Goal: Manage account settings

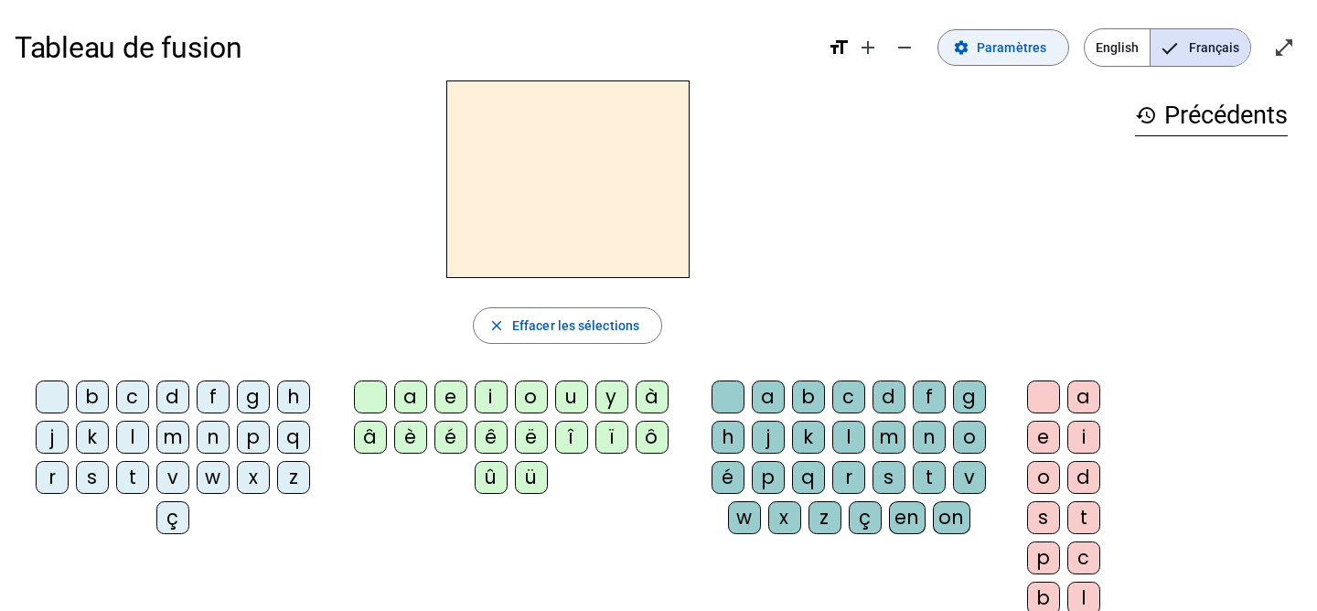
click at [989, 46] on span "Paramètres" at bounding box center [1010, 48] width 69 height 22
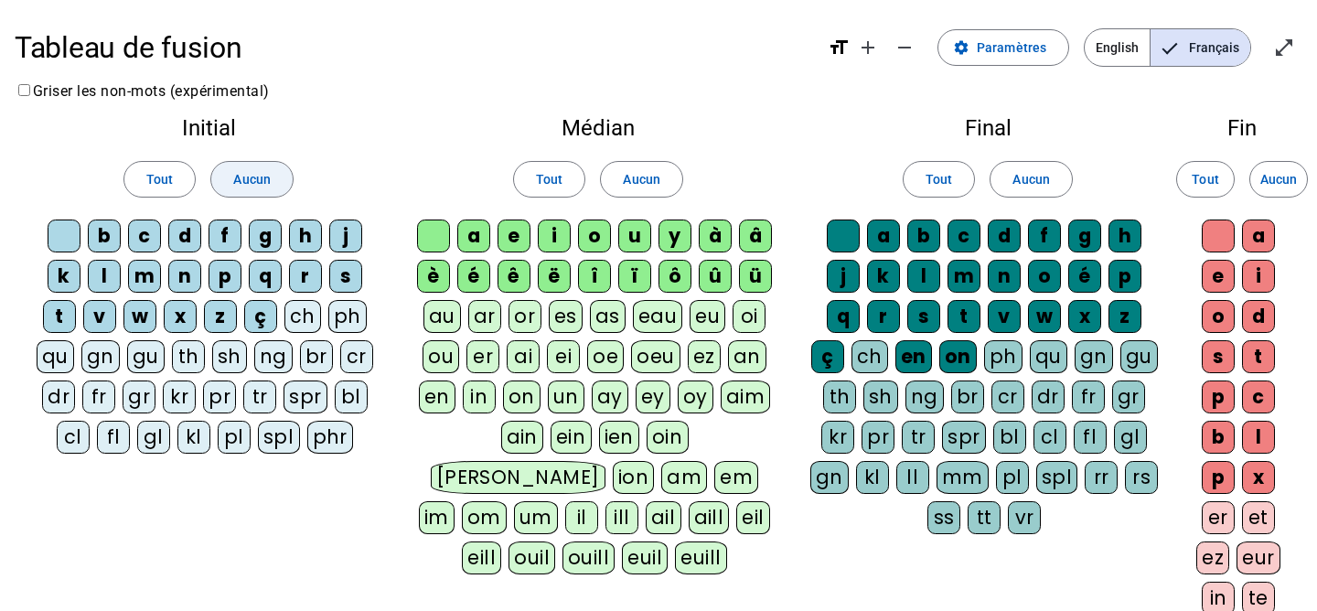
click at [273, 166] on span at bounding box center [251, 179] width 80 height 44
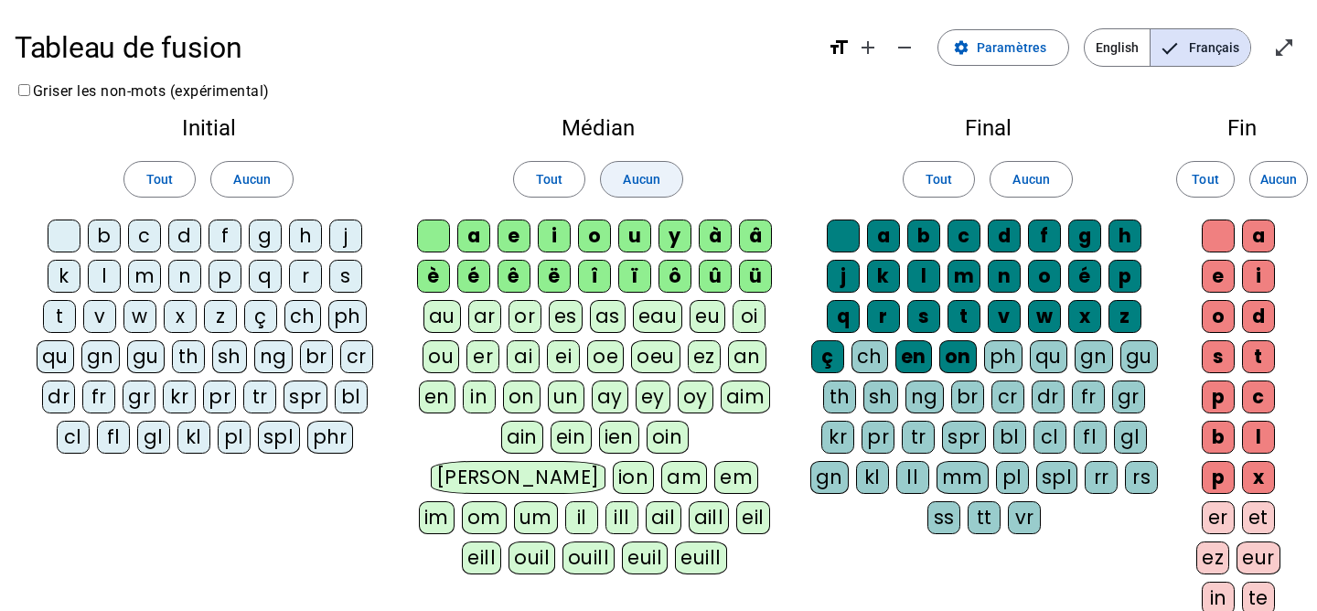
click at [624, 176] on span "Aucun" at bounding box center [641, 179] width 37 height 22
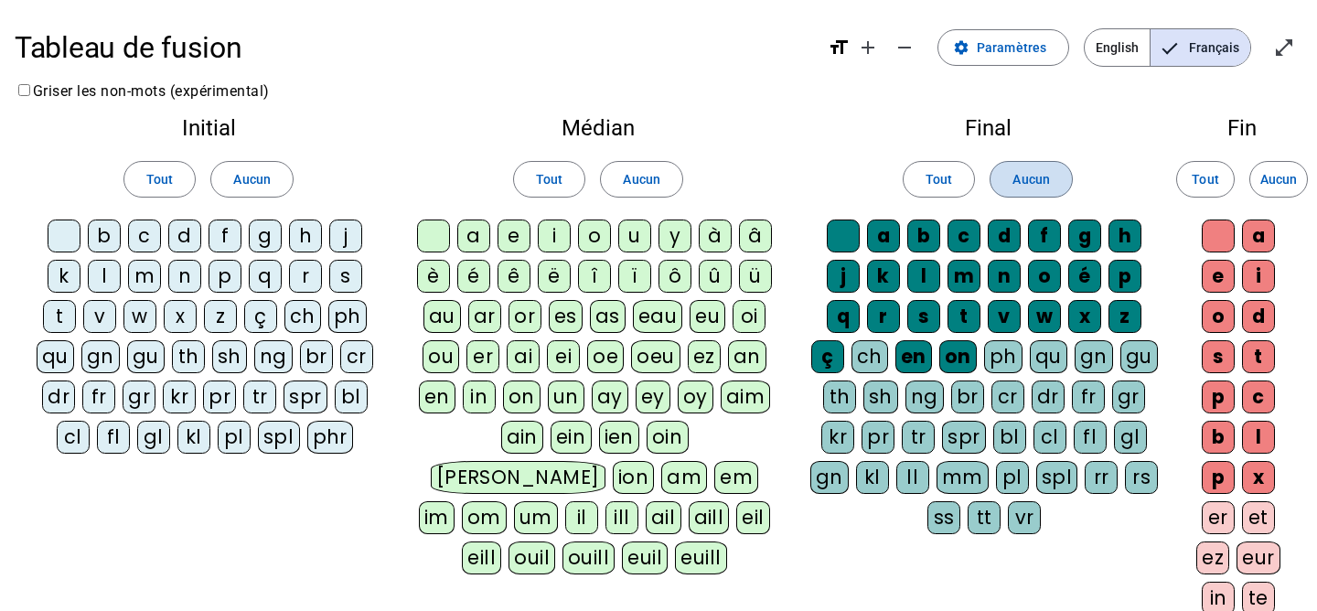
click at [1029, 161] on span at bounding box center [1030, 179] width 80 height 44
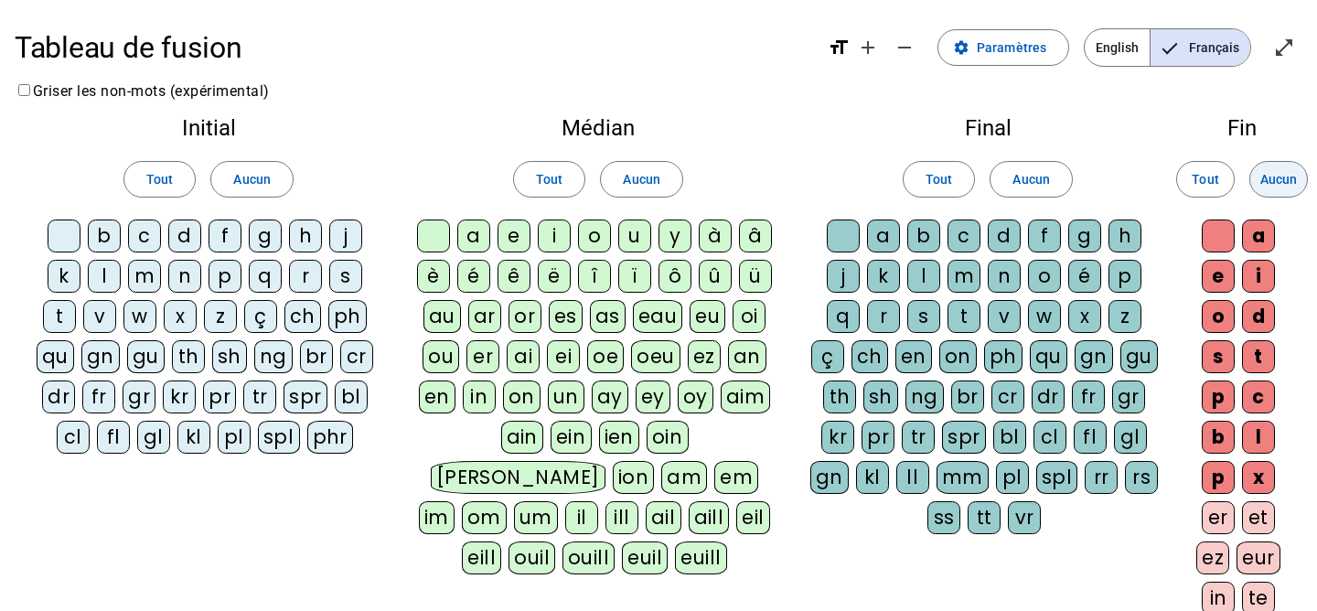
click at [1290, 173] on span "Aucun" at bounding box center [1278, 179] width 37 height 22
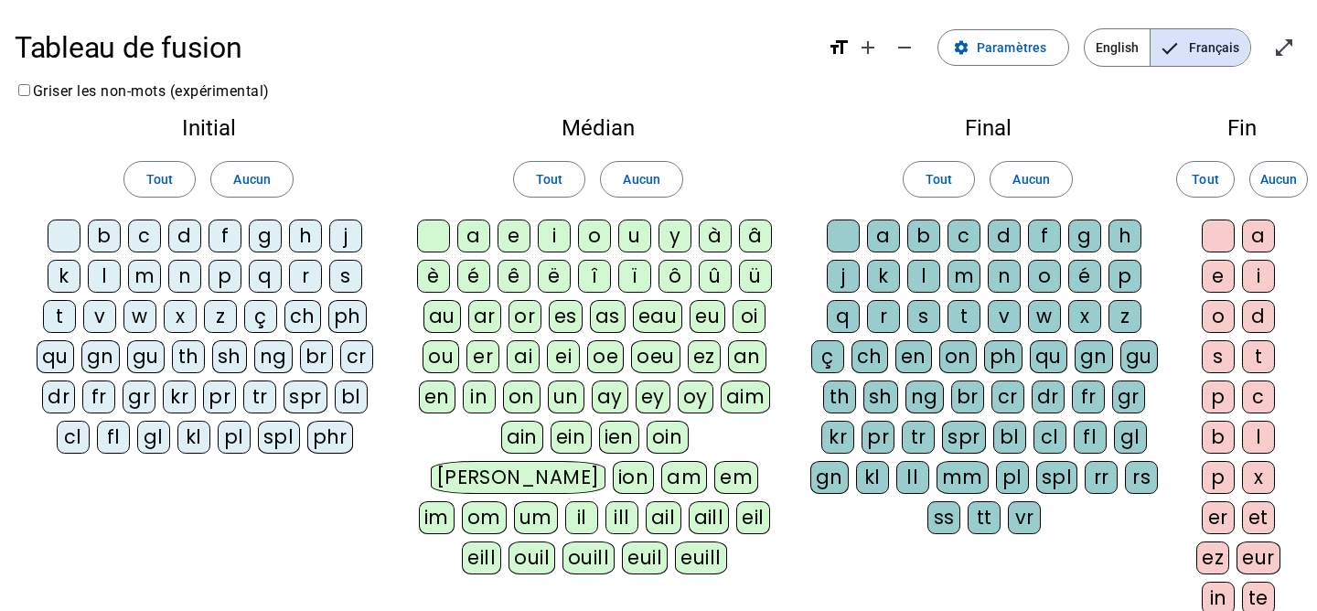
click at [265, 278] on div "q" at bounding box center [265, 276] width 33 height 33
click at [61, 354] on div "qu" at bounding box center [55, 356] width 37 height 33
click at [265, 271] on div "q" at bounding box center [265, 276] width 33 height 33
click at [550, 233] on div "i" at bounding box center [554, 235] width 33 height 33
click at [341, 280] on div "s" at bounding box center [345, 276] width 33 height 33
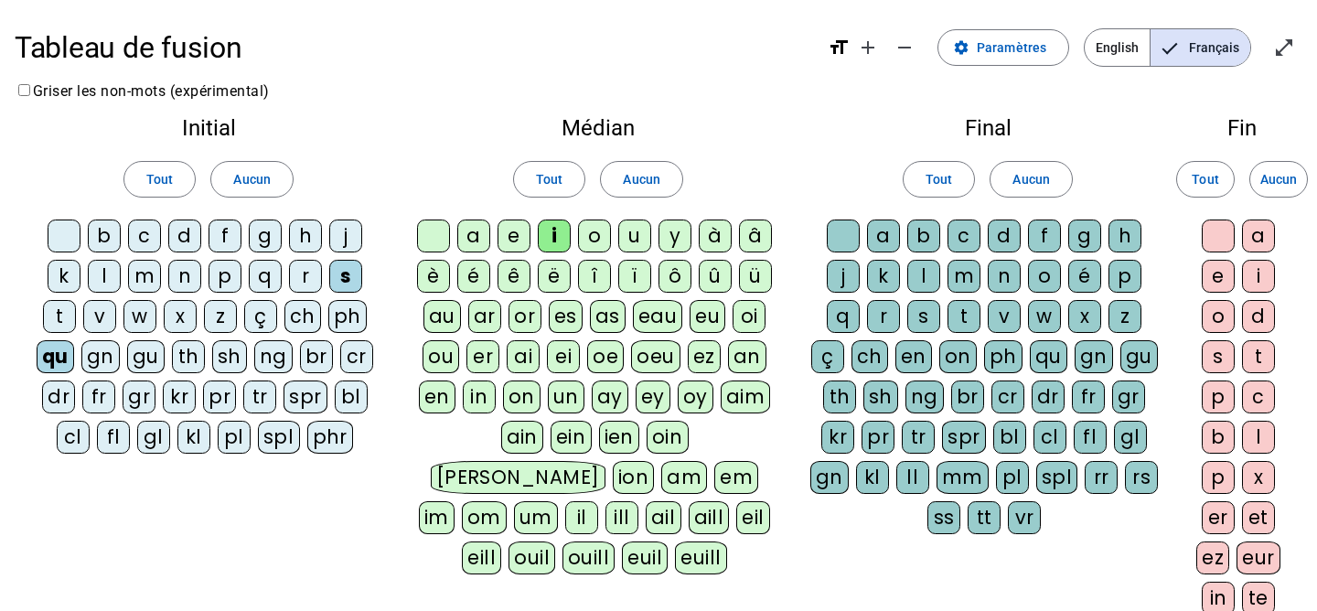
click at [193, 278] on div "n" at bounding box center [184, 276] width 33 height 33
click at [518, 229] on div "e" at bounding box center [513, 235] width 33 height 33
click at [59, 310] on div "t" at bounding box center [59, 316] width 33 height 33
click at [189, 225] on div "d" at bounding box center [184, 235] width 33 height 33
click at [626, 240] on div "u" at bounding box center [634, 235] width 33 height 33
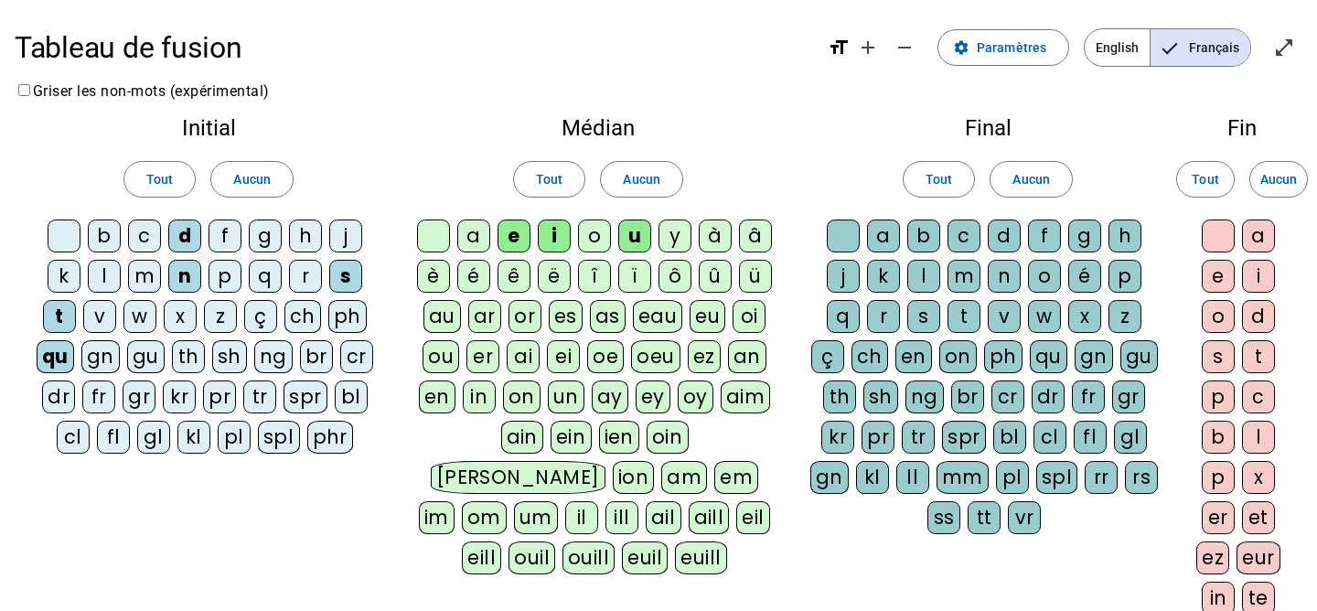
click at [102, 292] on div "l" at bounding box center [104, 276] width 33 height 33
click at [471, 240] on div "a" at bounding box center [473, 235] width 33 height 33
click at [1206, 55] on span "Français" at bounding box center [1200, 47] width 100 height 37
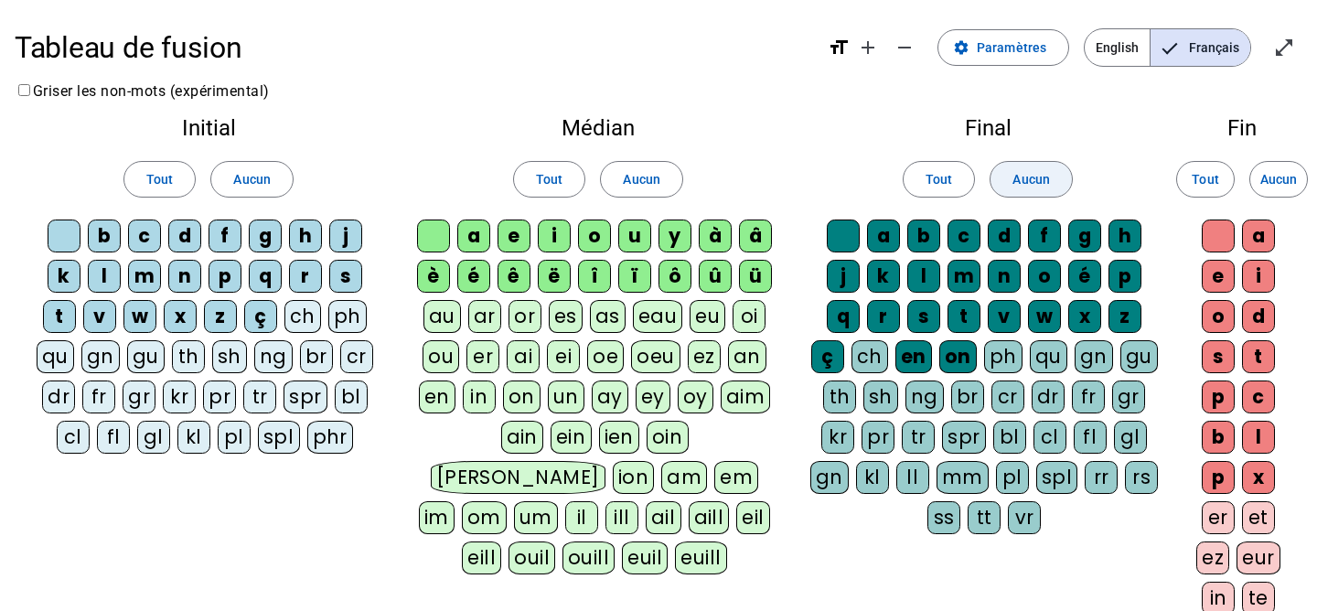
click at [1012, 180] on span "Aucun" at bounding box center [1030, 179] width 37 height 22
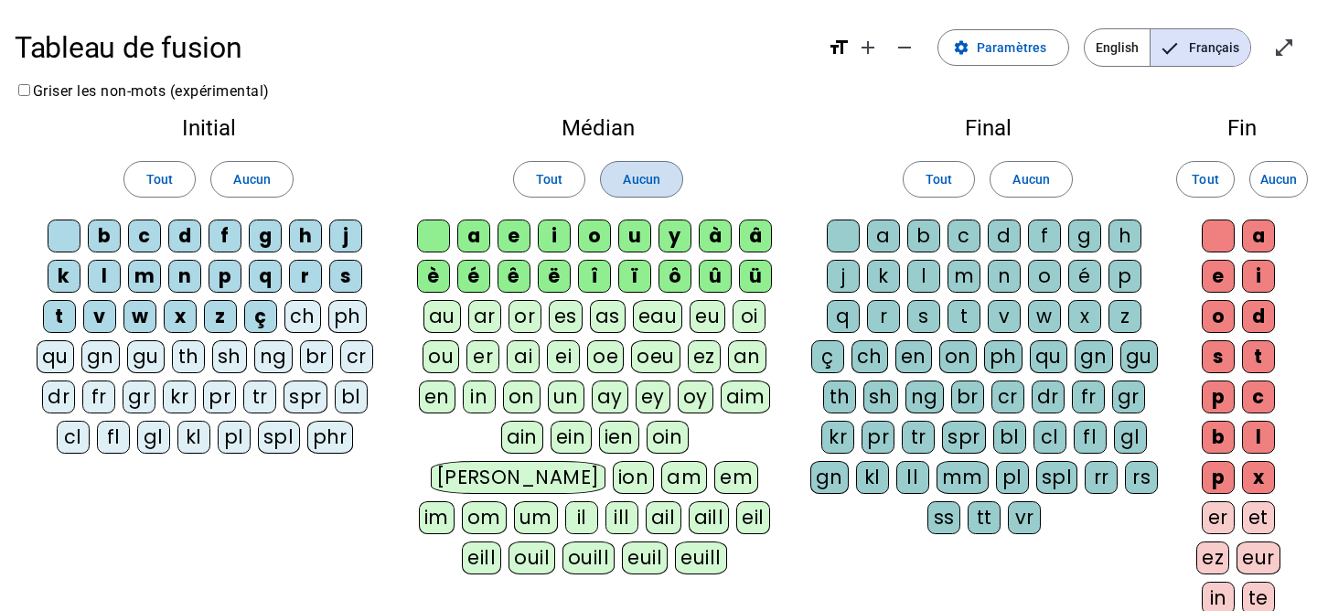
click at [664, 188] on span at bounding box center [641, 179] width 80 height 44
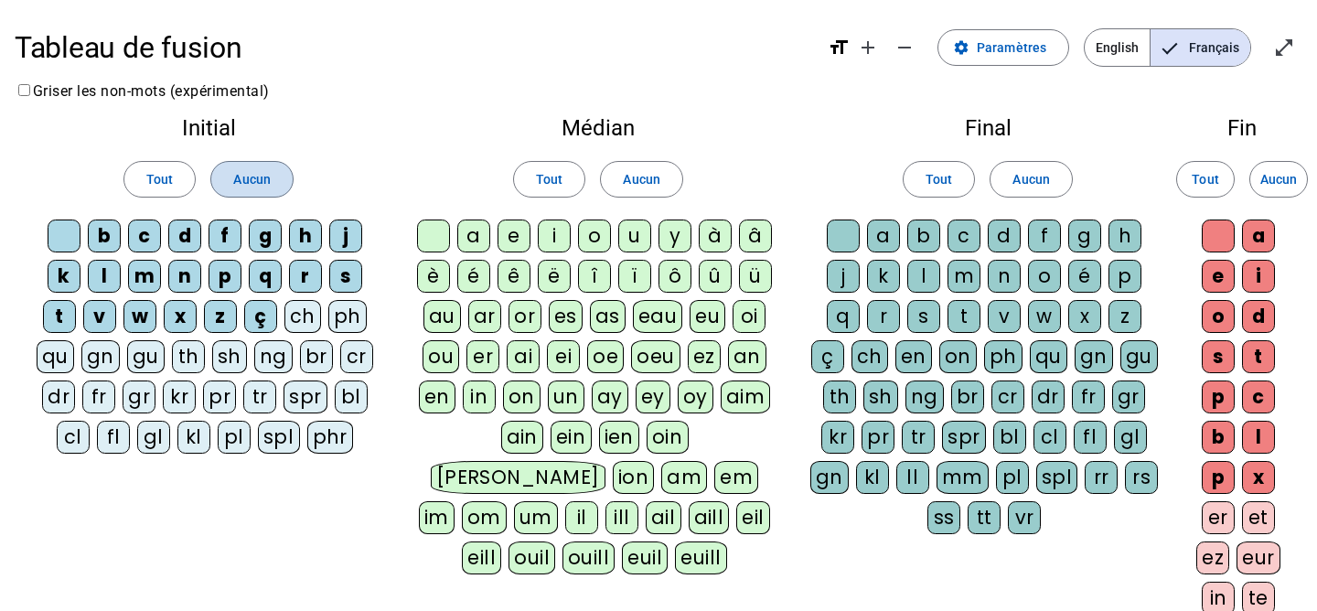
click at [251, 167] on span at bounding box center [251, 179] width 80 height 44
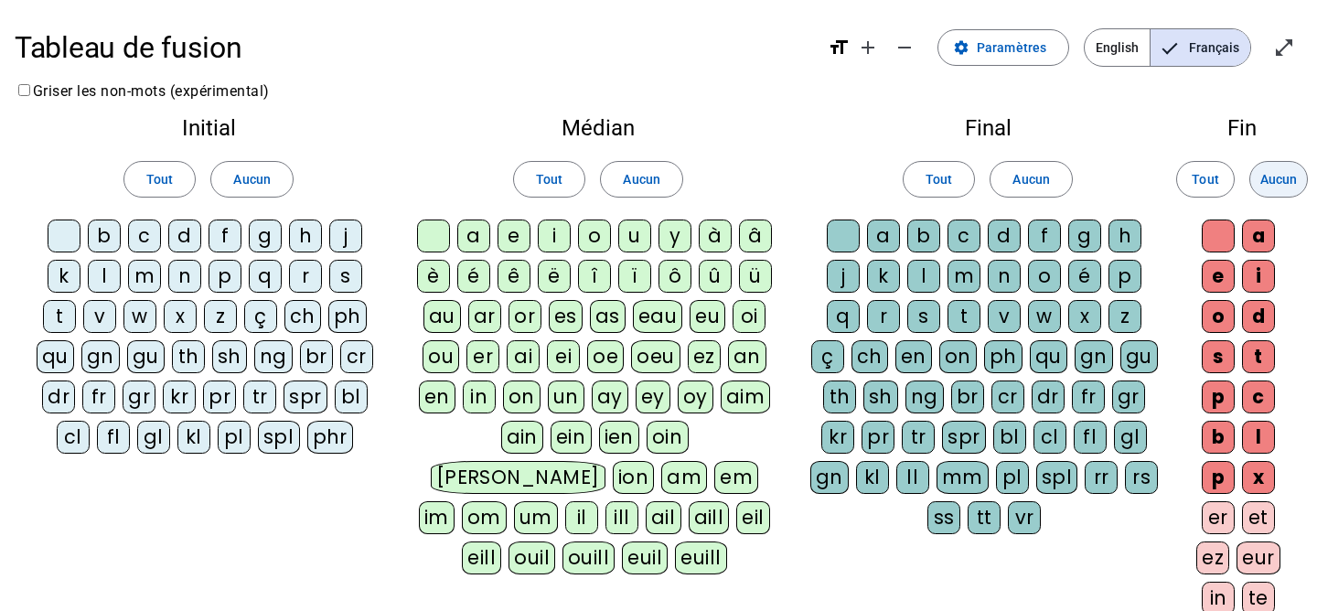
click at [1279, 186] on span "Aucun" at bounding box center [1278, 179] width 37 height 22
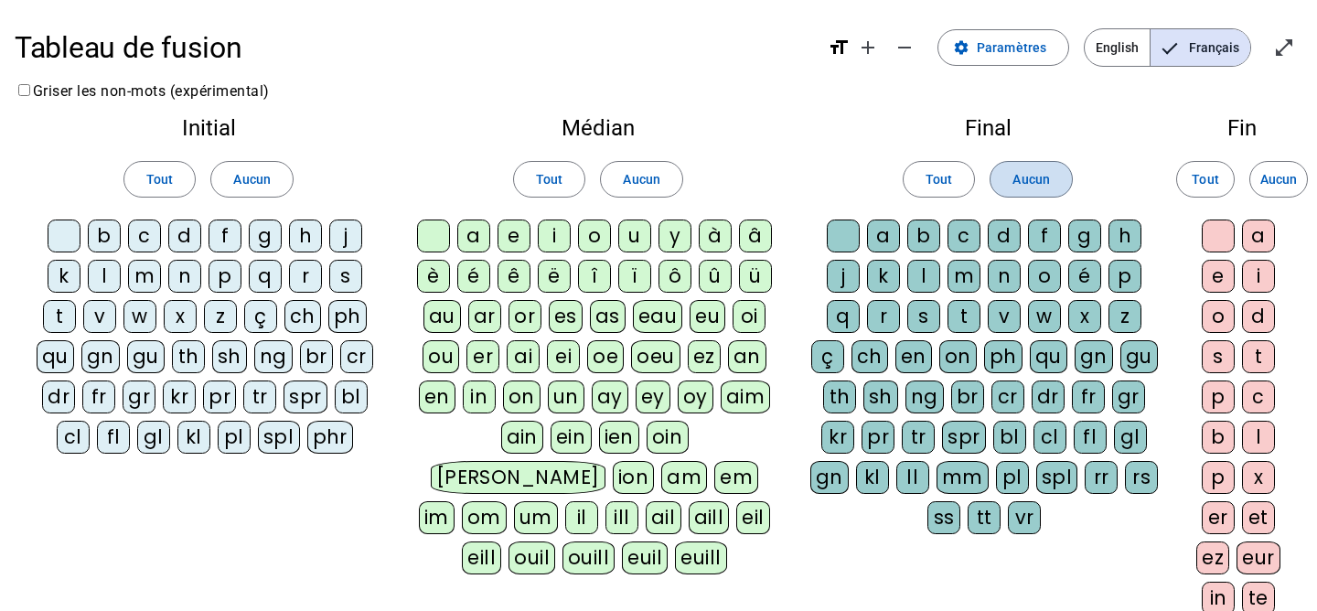
click at [1045, 181] on span "Aucun" at bounding box center [1030, 179] width 37 height 22
click at [1022, 177] on span "Aucun" at bounding box center [1030, 179] width 37 height 22
click at [954, 176] on span at bounding box center [938, 179] width 70 height 44
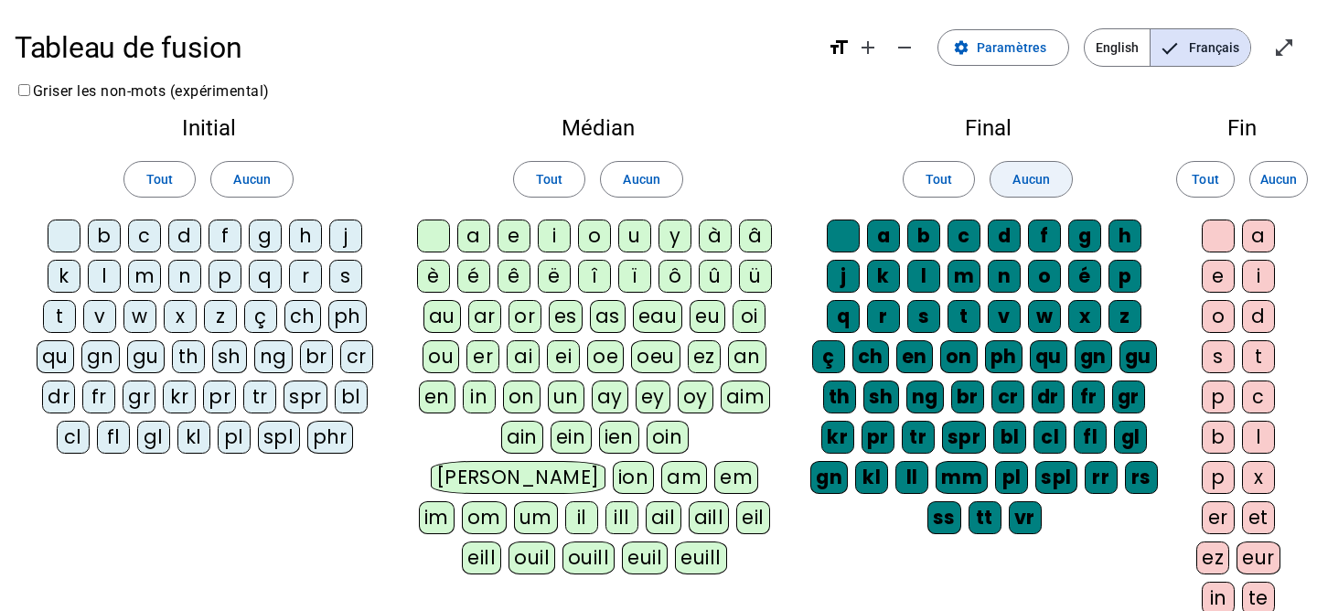
click at [1036, 186] on span "Aucun" at bounding box center [1030, 179] width 37 height 22
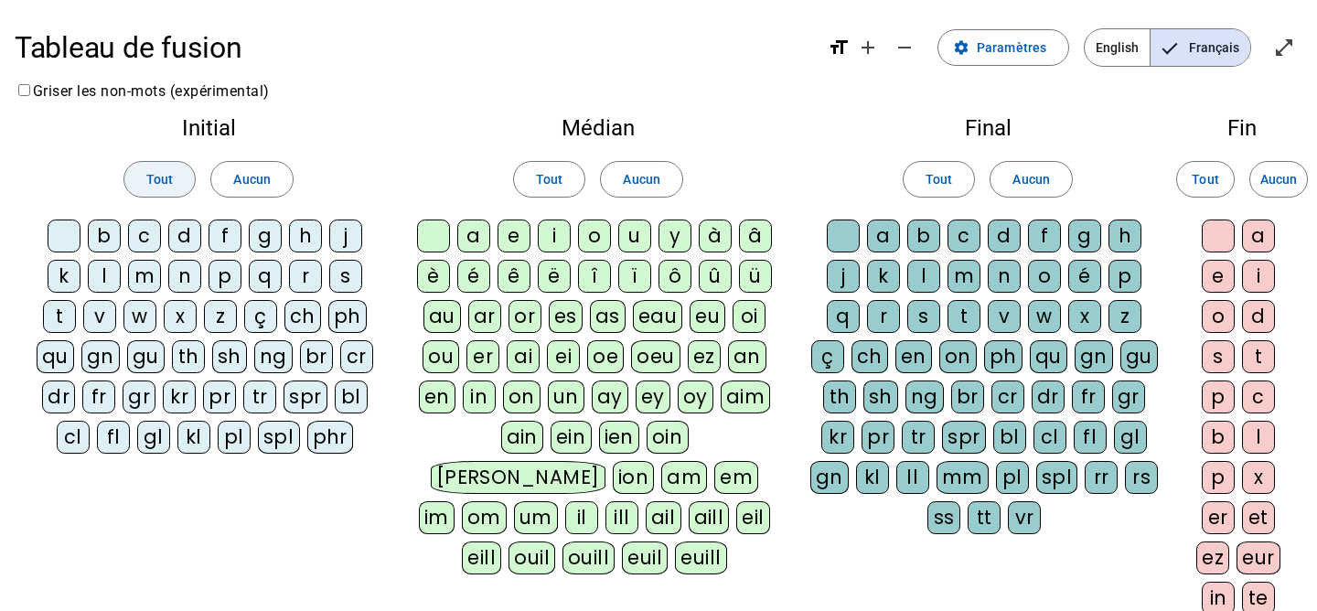
click at [170, 177] on span "Tout" at bounding box center [159, 179] width 27 height 22
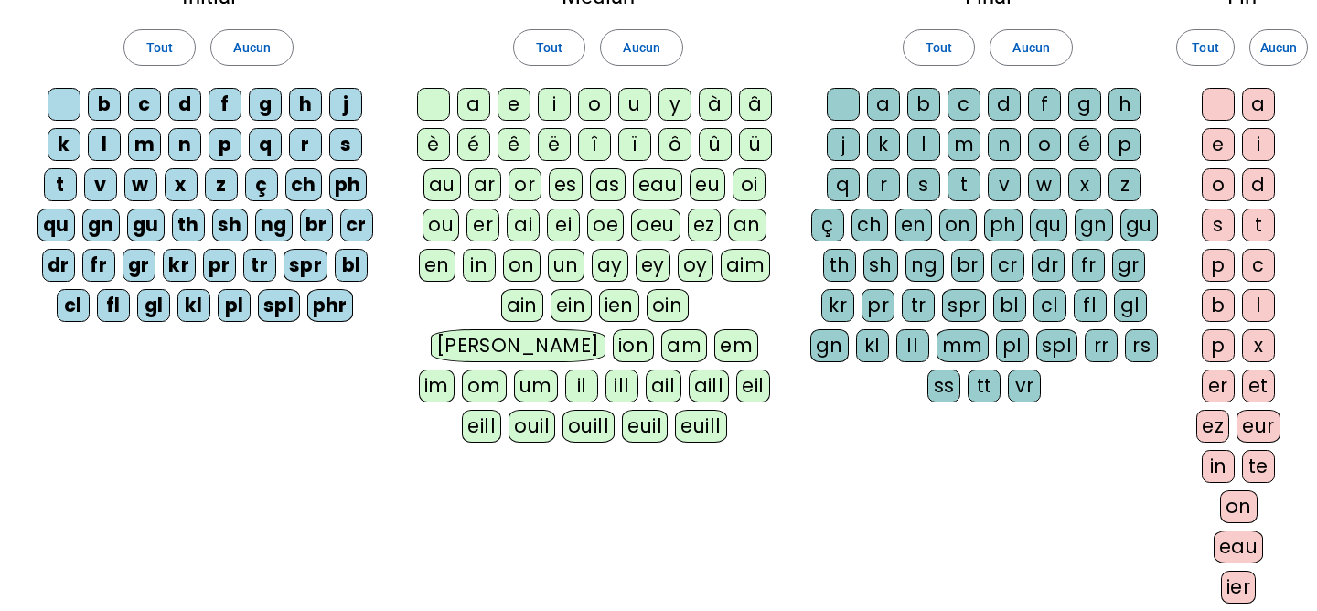
scroll to position [374, 0]
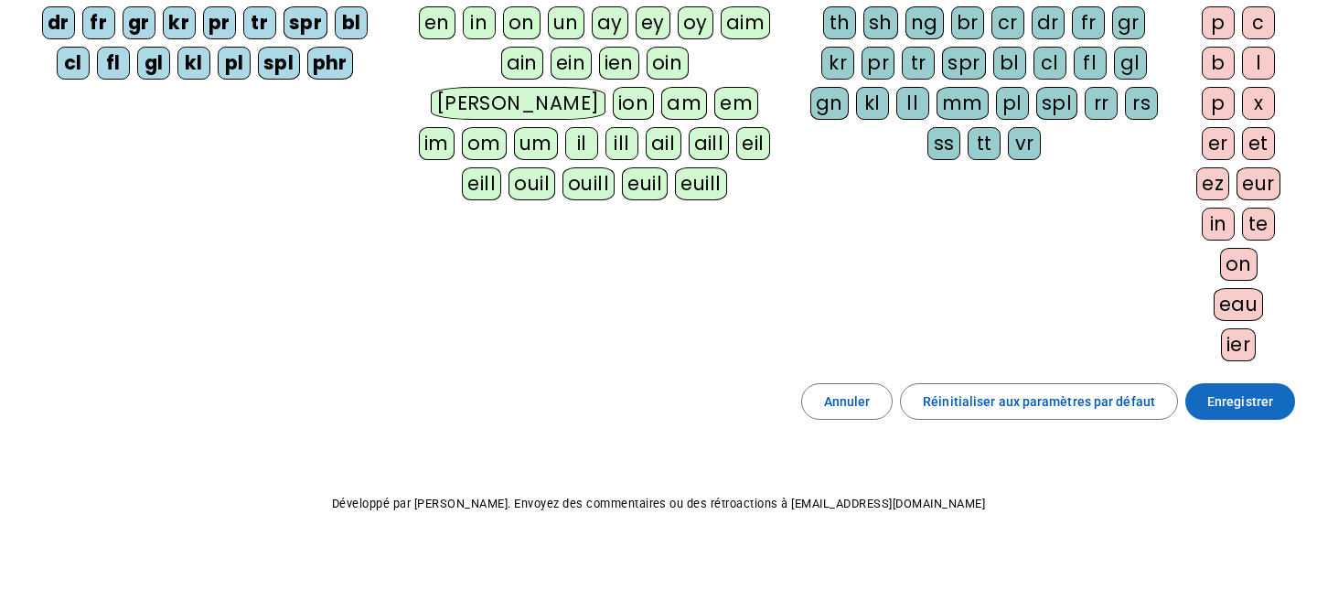
click at [1264, 390] on span "Enregistrer" at bounding box center [1240, 401] width 66 height 22
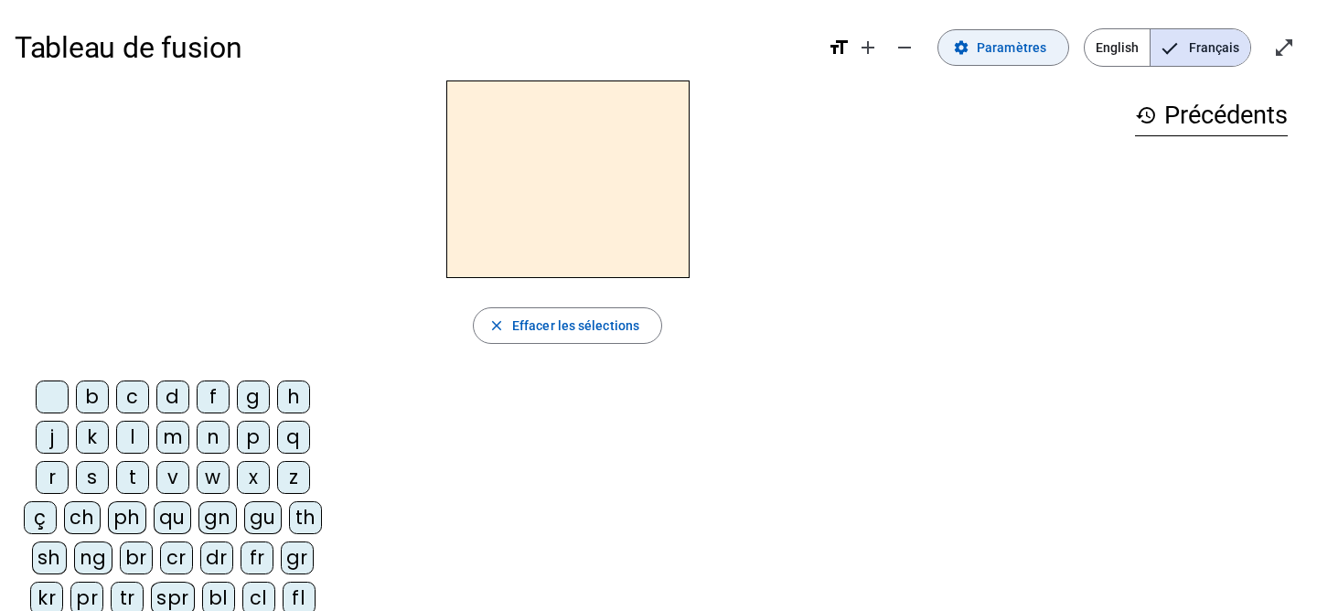
click at [967, 46] on mat-icon "settings" at bounding box center [961, 47] width 16 height 16
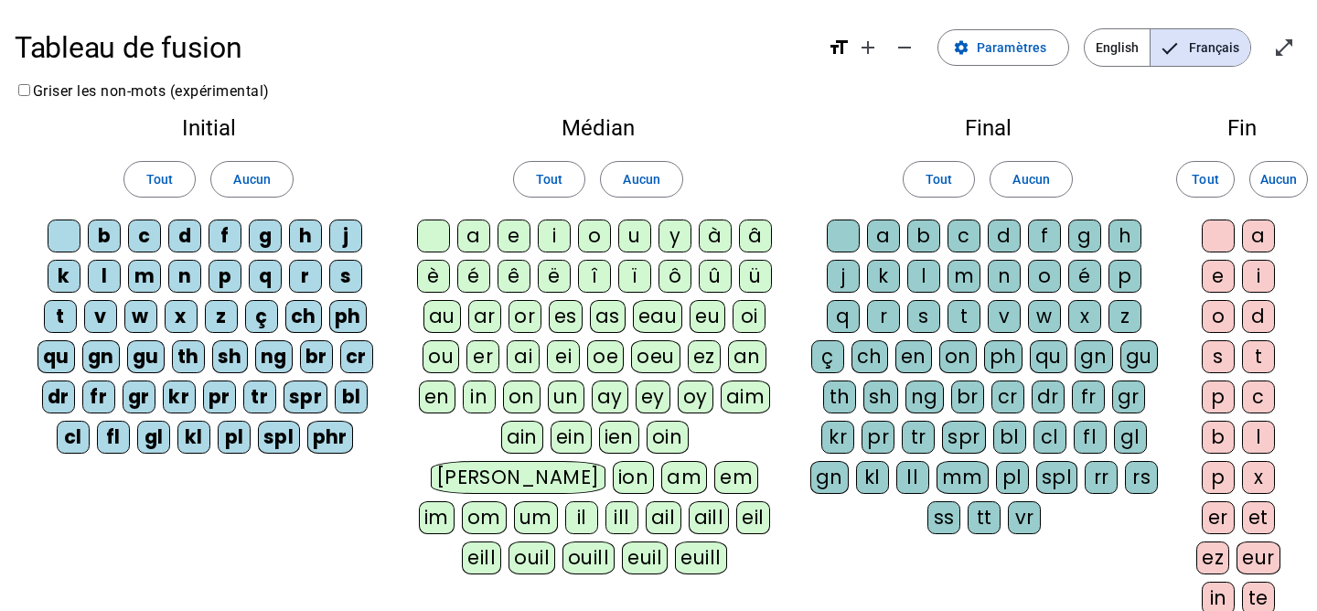
click at [470, 231] on div "a" at bounding box center [473, 235] width 33 height 33
click at [514, 234] on div "e" at bounding box center [513, 235] width 33 height 33
click at [549, 233] on div "i" at bounding box center [554, 235] width 33 height 33
click at [624, 237] on div "u" at bounding box center [634, 235] width 33 height 33
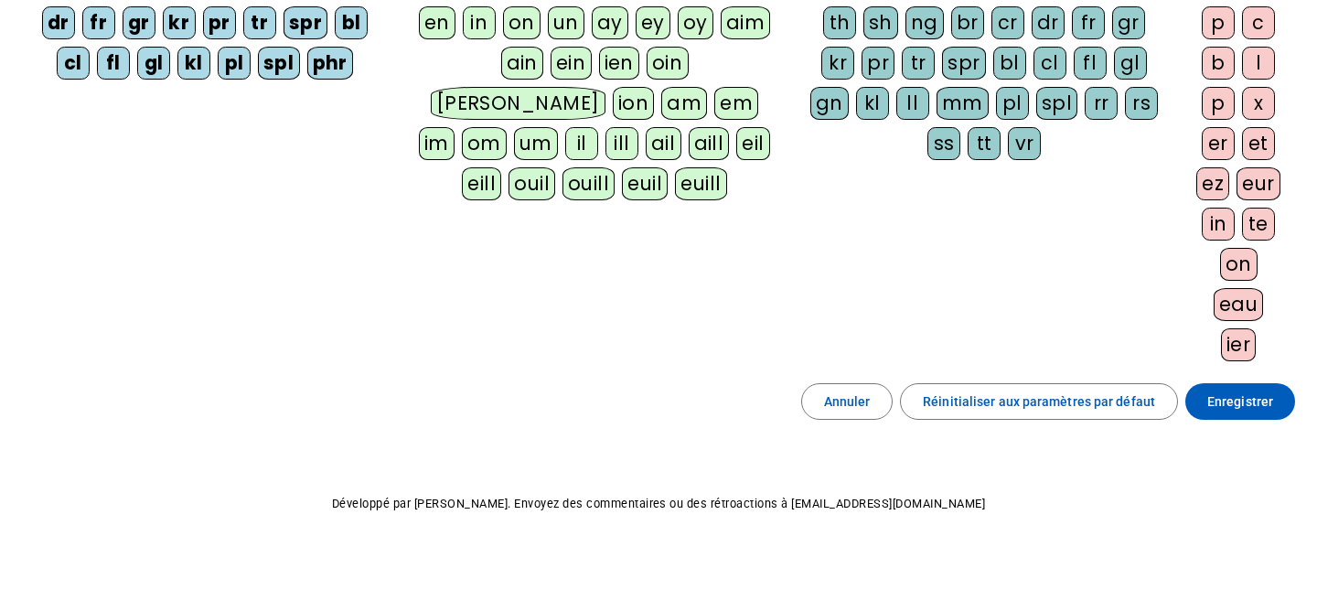
drag, startPoint x: 1214, startPoint y: 544, endPoint x: 1214, endPoint y: 505, distance: 39.3
click at [1214, 533] on div "Tableau de fusion format_size add remove settings Paramètres English Français o…" at bounding box center [658, 119] width 1317 height 986
click at [1233, 414] on span at bounding box center [1240, 401] width 110 height 44
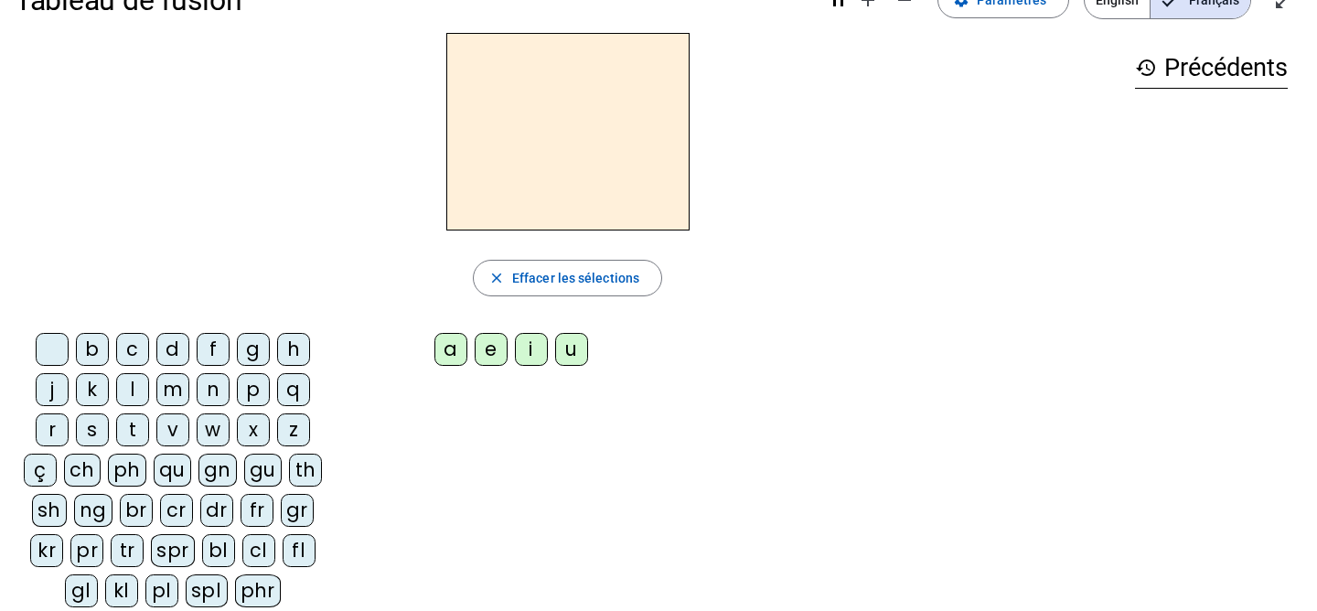
scroll to position [51, 0]
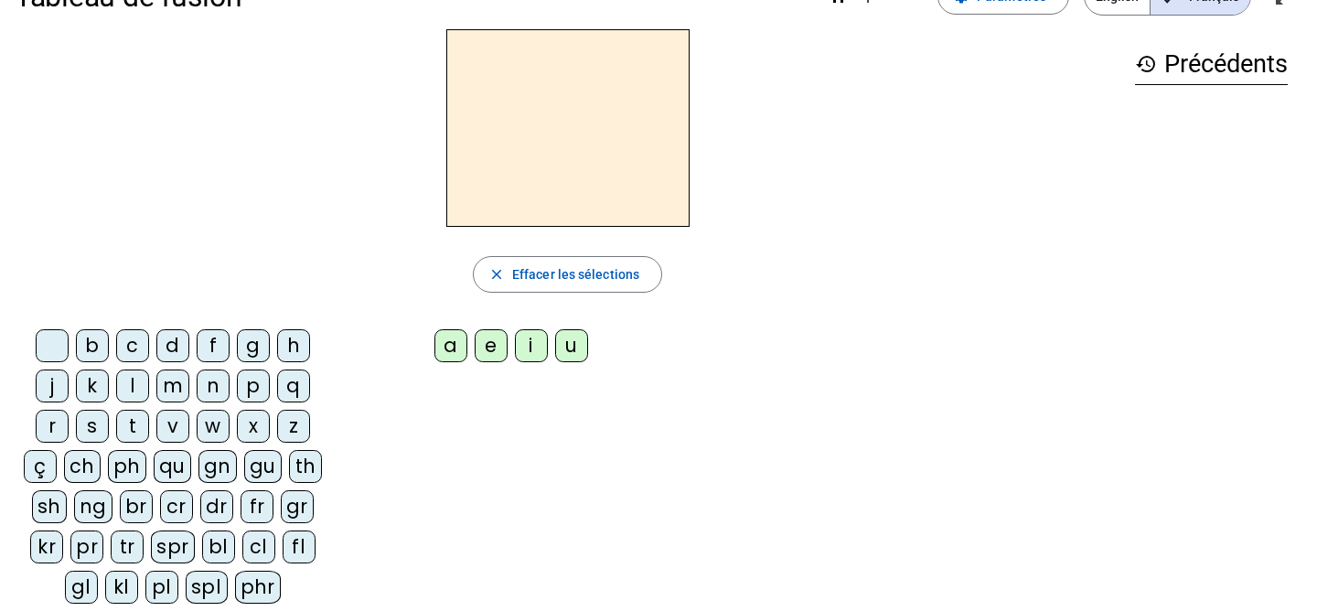
click at [176, 465] on div "qu" at bounding box center [172, 466] width 37 height 33
click at [530, 348] on div "i" at bounding box center [531, 345] width 33 height 33
click at [90, 418] on div "s" at bounding box center [92, 426] width 33 height 33
click at [219, 388] on div "n" at bounding box center [213, 385] width 33 height 33
click at [493, 349] on div "e" at bounding box center [490, 345] width 33 height 33
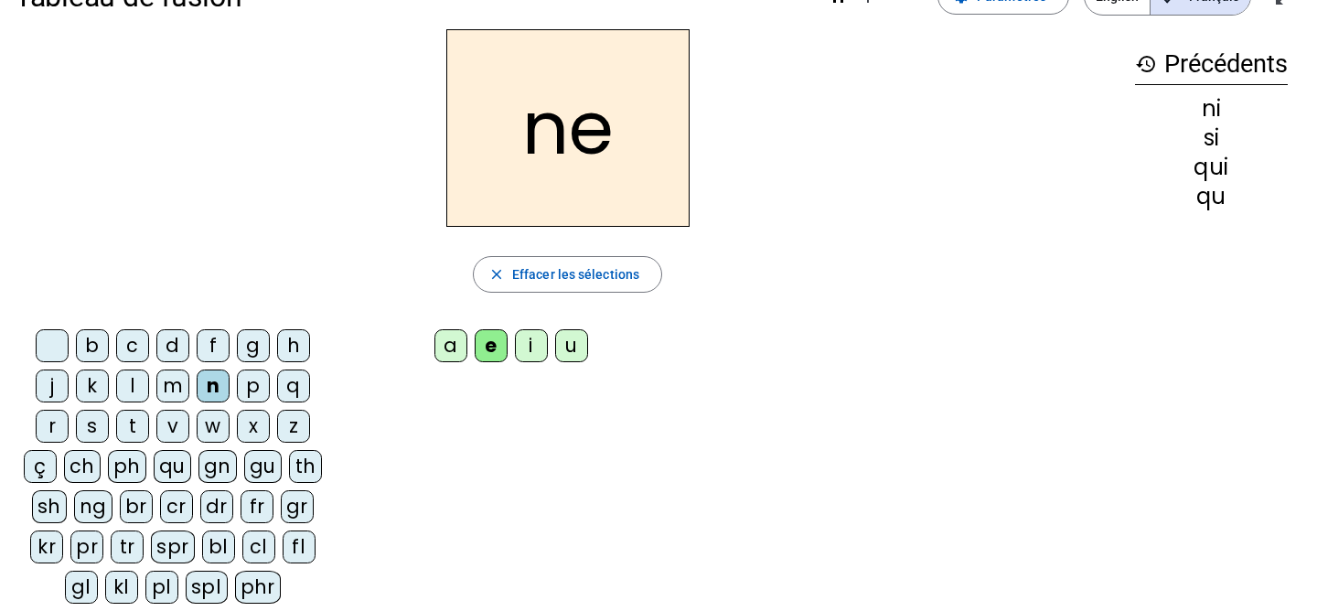
click at [92, 429] on div "s" at bounding box center [92, 426] width 33 height 33
click at [131, 421] on div "t" at bounding box center [132, 426] width 33 height 33
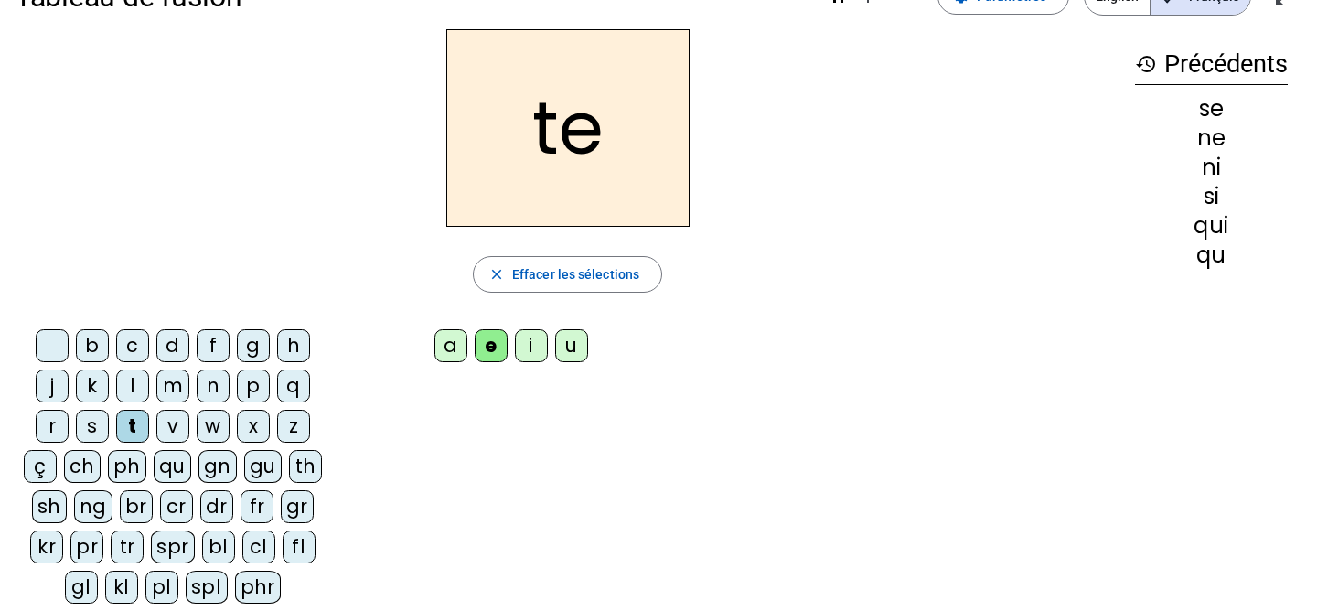
click at [181, 347] on div "d" at bounding box center [172, 345] width 33 height 33
click at [577, 341] on div "u" at bounding box center [571, 345] width 33 height 33
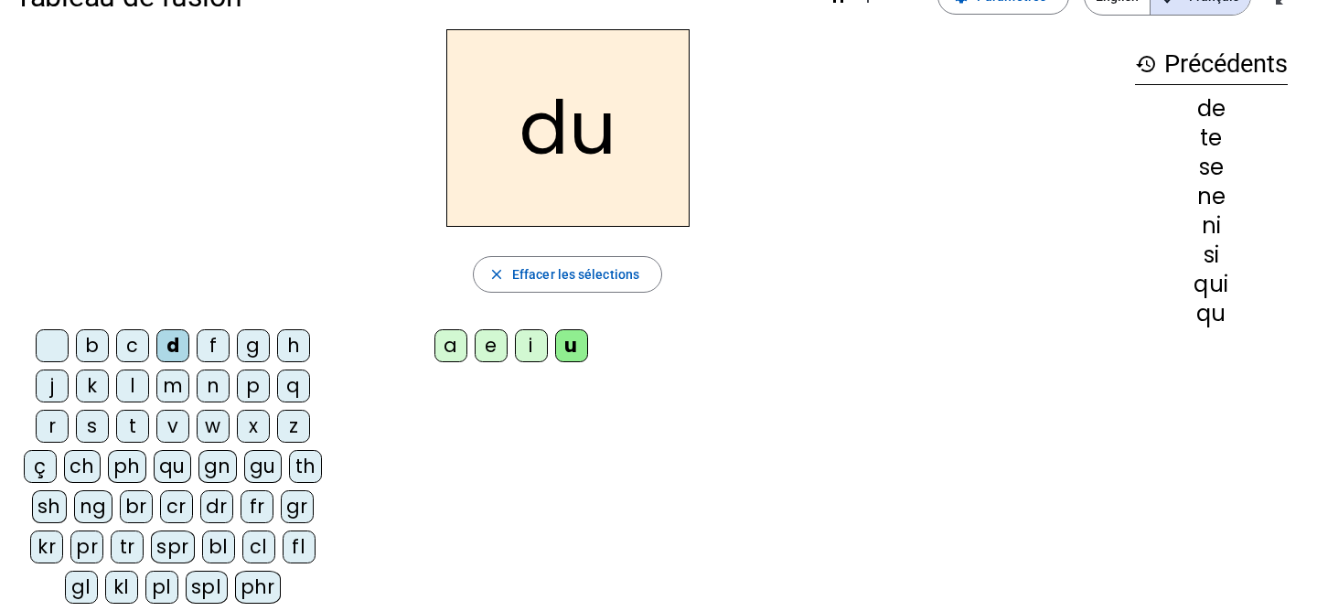
click at [88, 423] on div "s" at bounding box center [92, 426] width 33 height 33
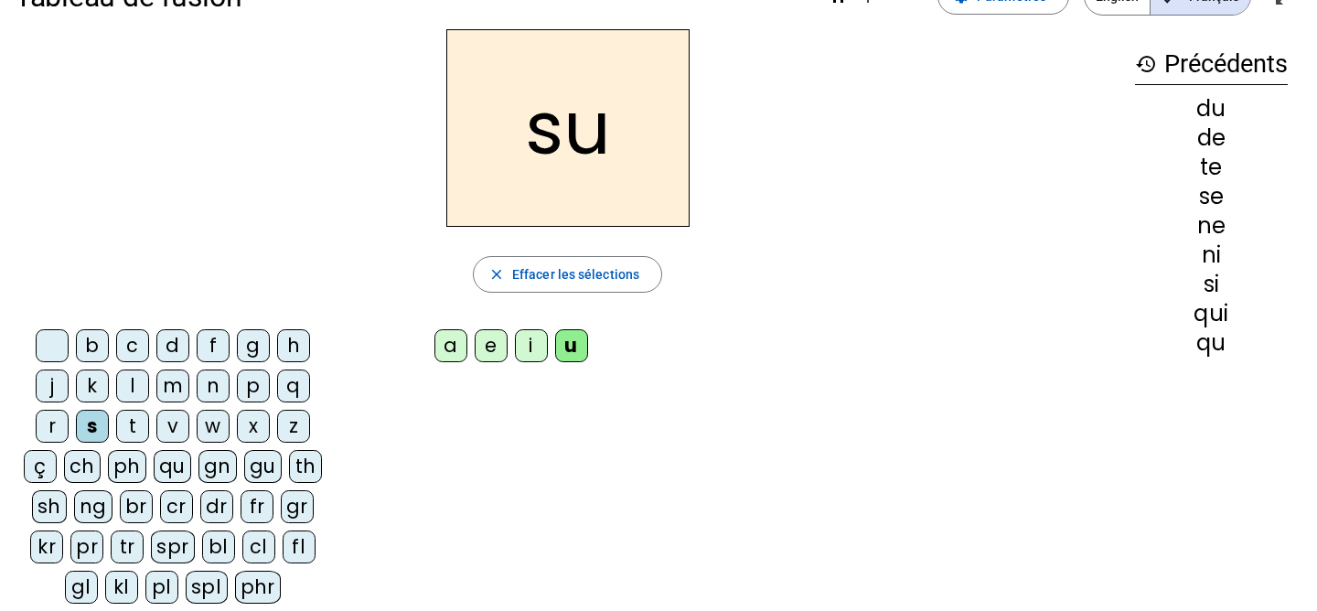
click at [150, 381] on letter-bubble "l" at bounding box center [136, 389] width 40 height 40
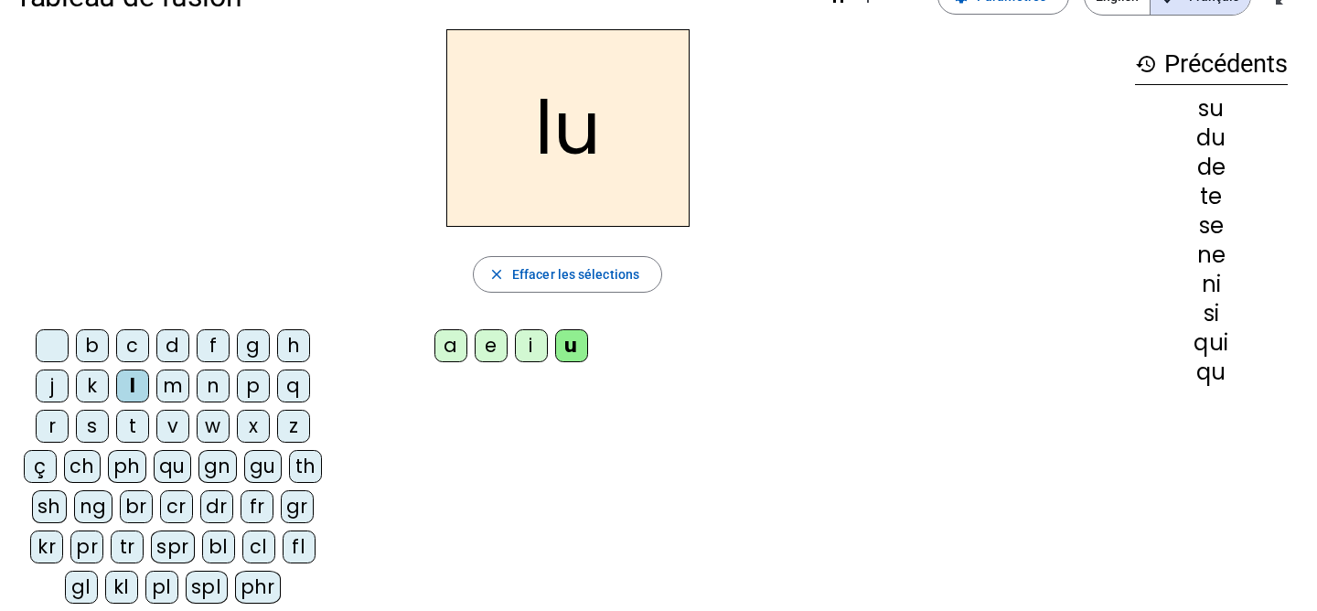
click at [116, 426] on div "t" at bounding box center [132, 426] width 33 height 33
click at [442, 332] on div "a" at bounding box center [450, 345] width 33 height 33
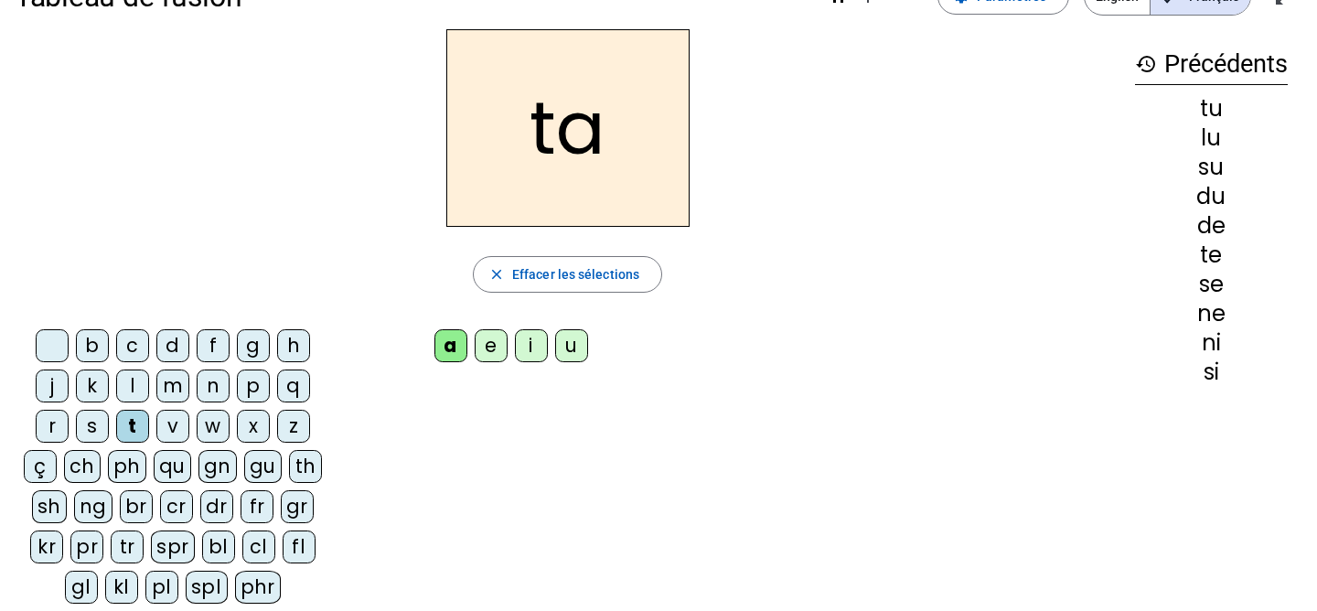
click at [84, 419] on div "s" at bounding box center [92, 426] width 33 height 33
click at [133, 426] on div "t" at bounding box center [132, 426] width 33 height 33
click at [173, 387] on div "m" at bounding box center [172, 385] width 33 height 33
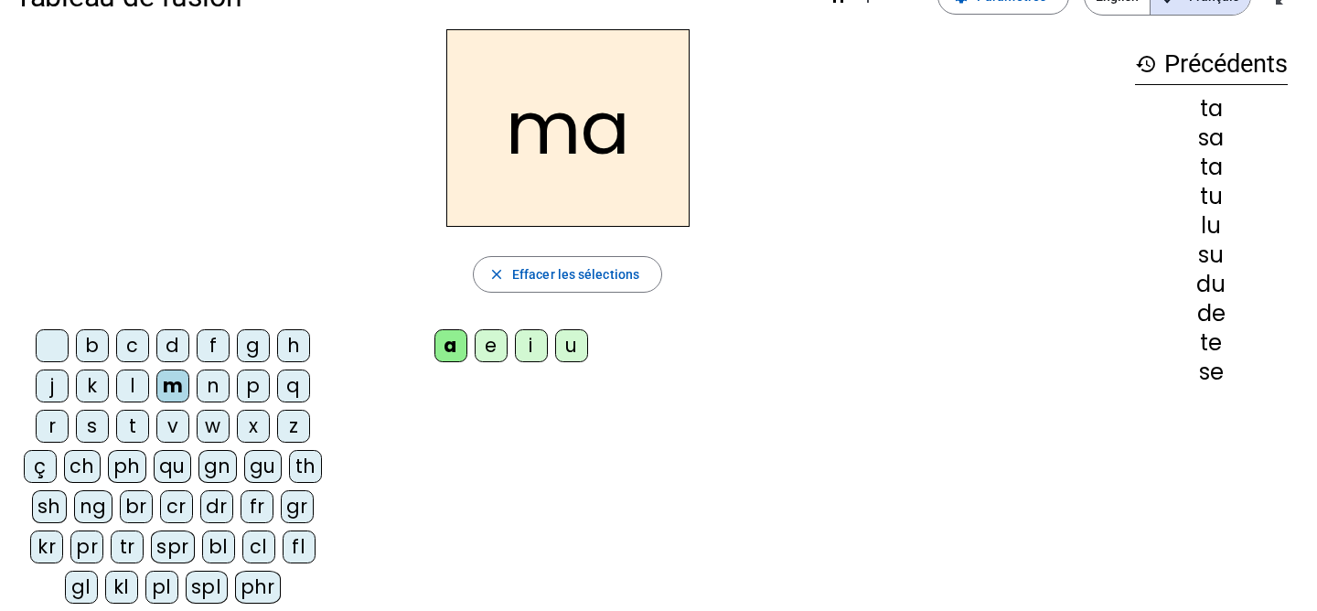
click at [489, 341] on div "e" at bounding box center [490, 345] width 33 height 33
click at [177, 351] on div "d" at bounding box center [172, 345] width 33 height 33
